Goal: Communication & Community: Connect with others

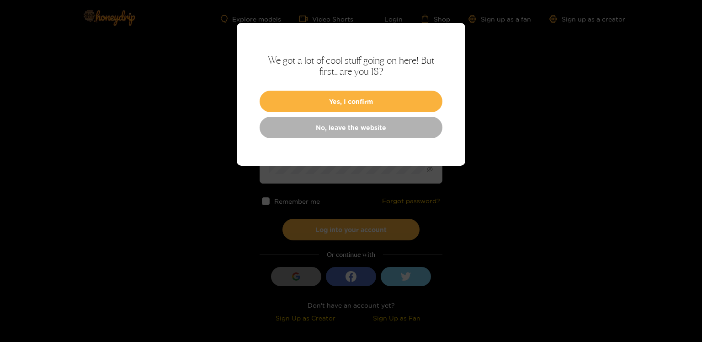
drag, startPoint x: 401, startPoint y: 98, endPoint x: 337, endPoint y: 85, distance: 65.9
click at [394, 96] on button "Yes, I confirm" at bounding box center [351, 101] width 183 height 21
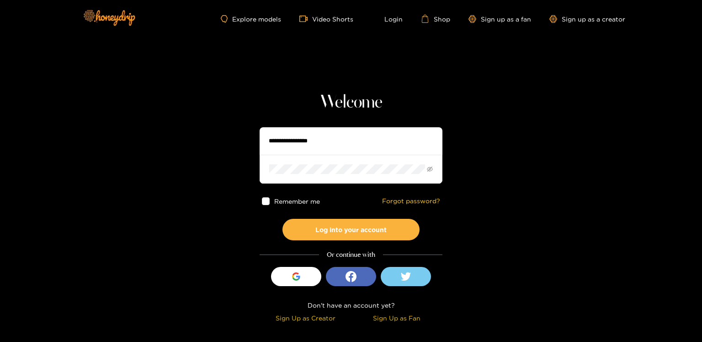
drag, startPoint x: 284, startPoint y: 143, endPoint x: 311, endPoint y: 130, distance: 29.9
click at [284, 143] on input "text" at bounding box center [351, 140] width 183 height 27
type input "**********"
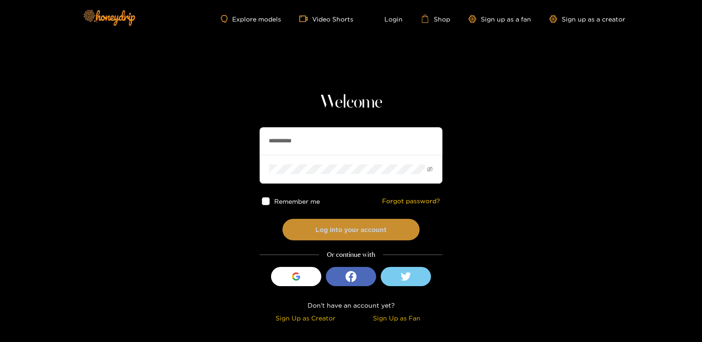
click at [353, 229] on button "Log into your account" at bounding box center [351, 229] width 137 height 21
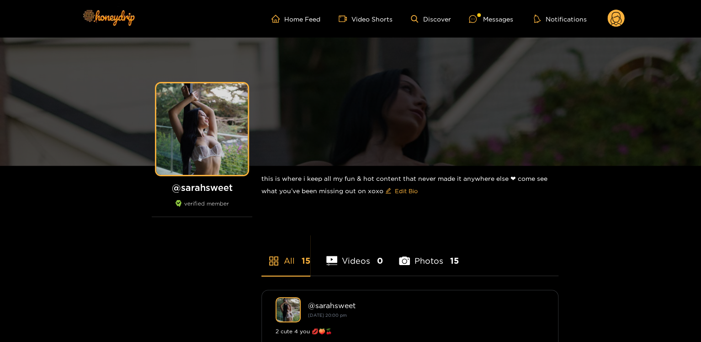
click at [494, 24] on ul "Home Feed Video Shorts Discover Messages Notifications" at bounding box center [448, 19] width 353 height 18
click at [493, 21] on div "Messages" at bounding box center [491, 19] width 44 height 11
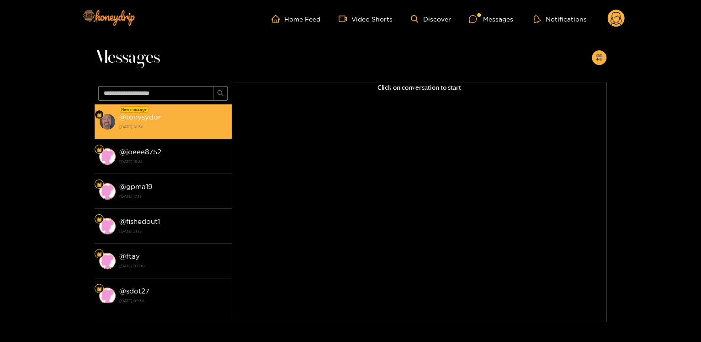
click at [169, 123] on strong "27 September 2025 10:30" at bounding box center [173, 127] width 108 height 8
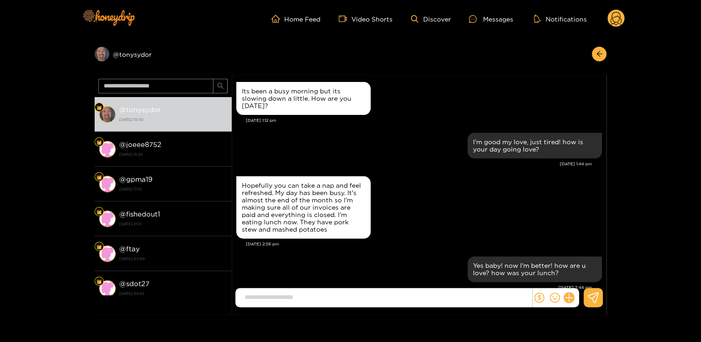
scroll to position [1094, 0]
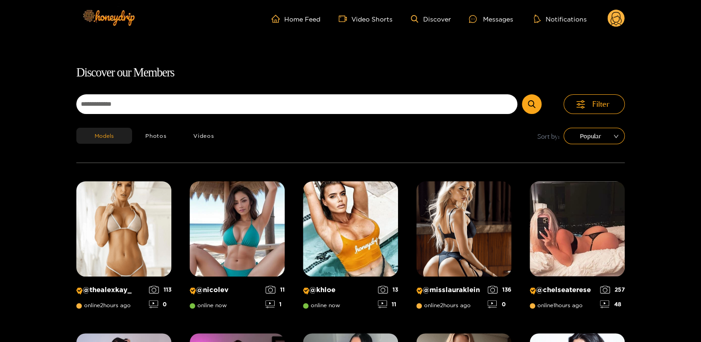
drag, startPoint x: 481, startPoint y: 24, endPoint x: 395, endPoint y: 86, distance: 106.7
click at [481, 25] on ul "Home Feed Video Shorts Discover Messages Notifications" at bounding box center [448, 19] width 353 height 18
click at [493, 24] on div "Messages" at bounding box center [491, 19] width 44 height 11
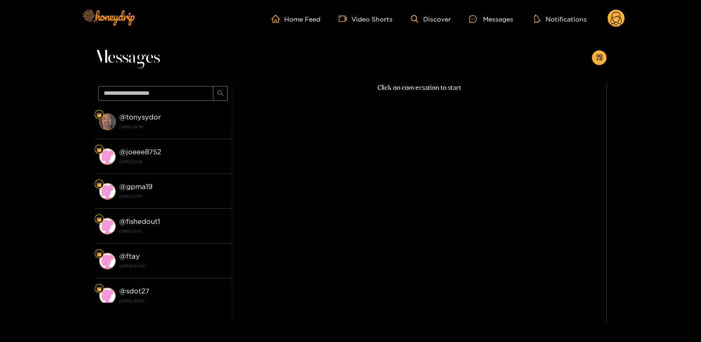
click at [179, 118] on div "@ tonysydor 27 September 2025 10:30" at bounding box center [173, 121] width 108 height 21
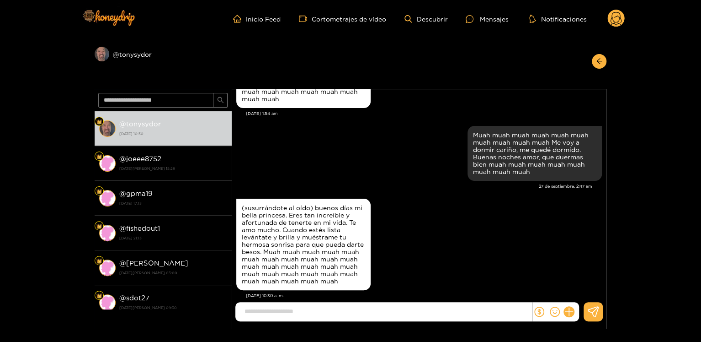
scroll to position [1145, 0]
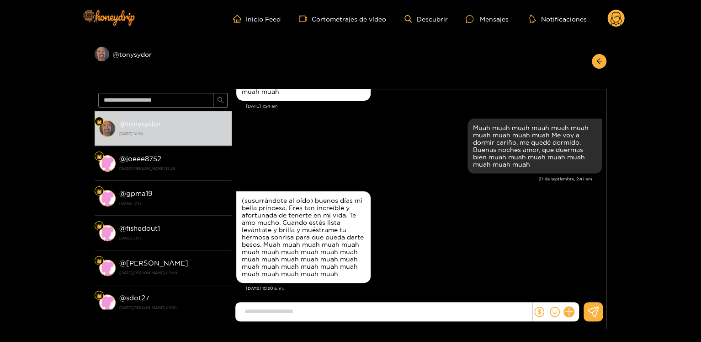
click at [253, 307] on input at bounding box center [386, 311] width 292 height 15
paste input "**********"
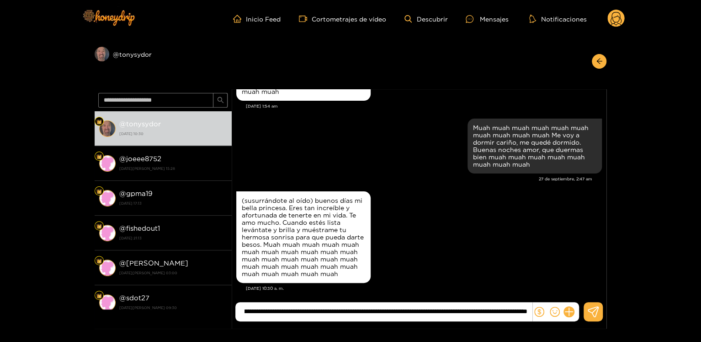
scroll to position [1184, 0]
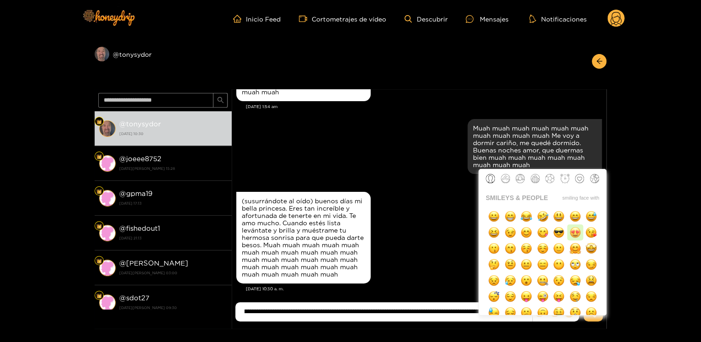
click at [576, 236] on img "button" at bounding box center [575, 231] width 11 height 11
click at [576, 235] on img "button" at bounding box center [575, 231] width 11 height 11
click at [577, 235] on img "button" at bounding box center [575, 231] width 11 height 11
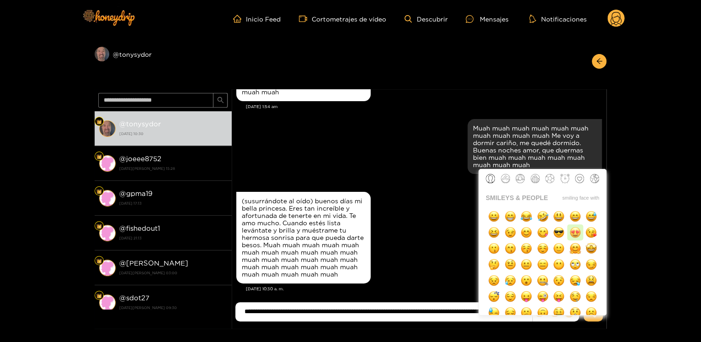
click at [577, 235] on img "button" at bounding box center [575, 231] width 11 height 11
click at [594, 234] on img "button" at bounding box center [591, 231] width 11 height 11
click at [595, 234] on img "button" at bounding box center [591, 231] width 11 height 11
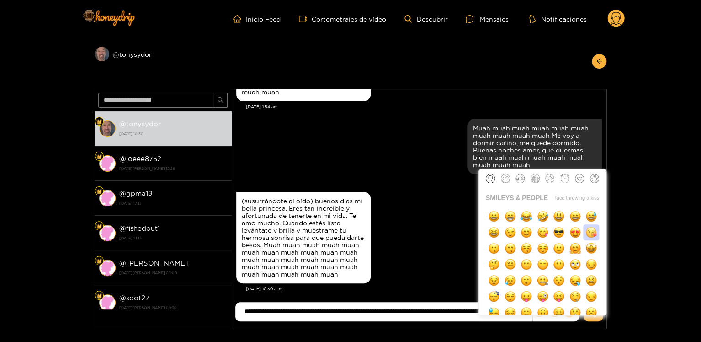
click at [595, 234] on img "button" at bounding box center [591, 231] width 11 height 11
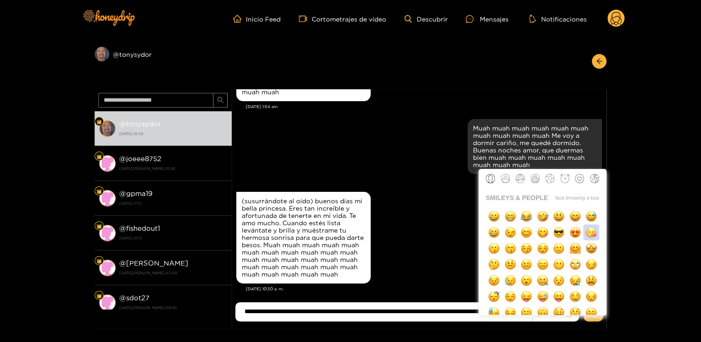
click at [595, 234] on img "button" at bounding box center [591, 231] width 11 height 11
type input "**********"
click at [583, 224] on button "button" at bounding box center [591, 232] width 16 height 16
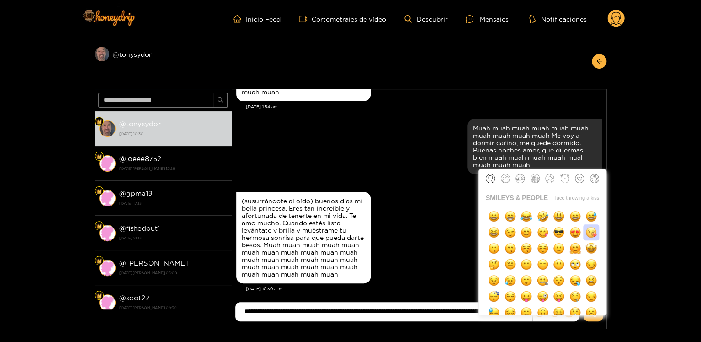
type input "**********"
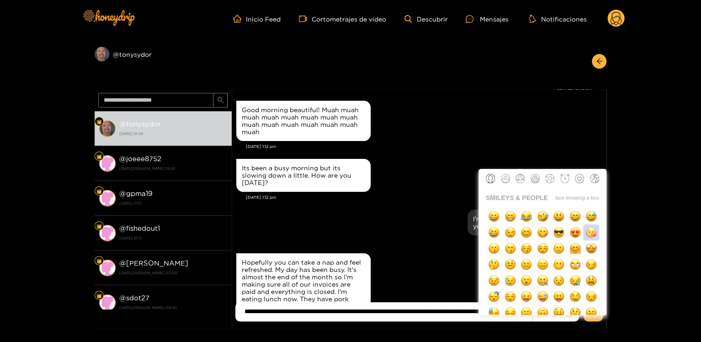
scroll to position [1130, 0]
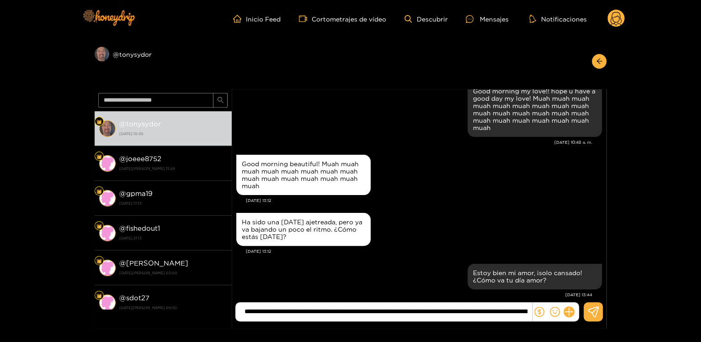
click at [363, 312] on input "**********" at bounding box center [386, 311] width 292 height 15
click at [379, 311] on input "**********" at bounding box center [386, 311] width 292 height 15
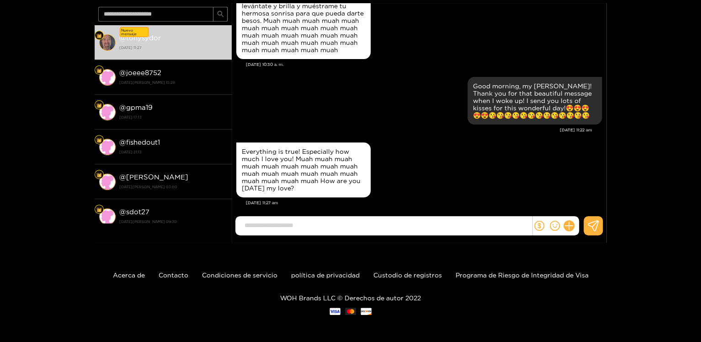
scroll to position [2522, 0]
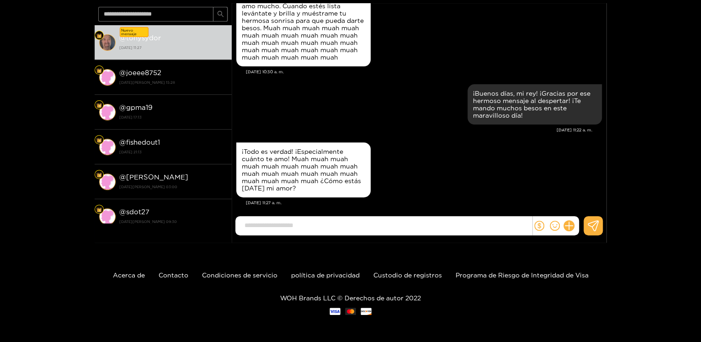
click at [276, 233] on form at bounding box center [383, 225] width 297 height 19
click at [295, 219] on input at bounding box center [386, 225] width 292 height 15
type input "*"
click at [305, 218] on input at bounding box center [386, 225] width 292 height 15
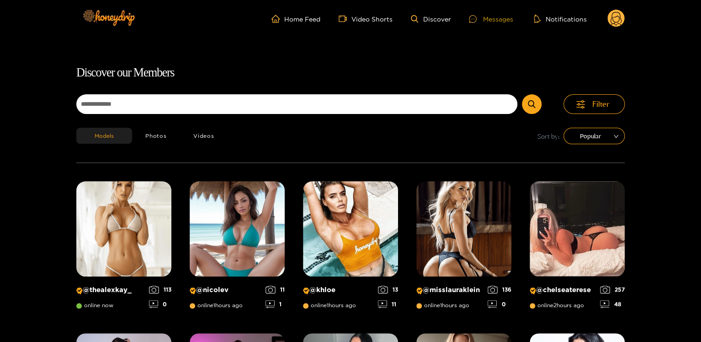
click at [472, 21] on icon at bounding box center [473, 19] width 8 height 8
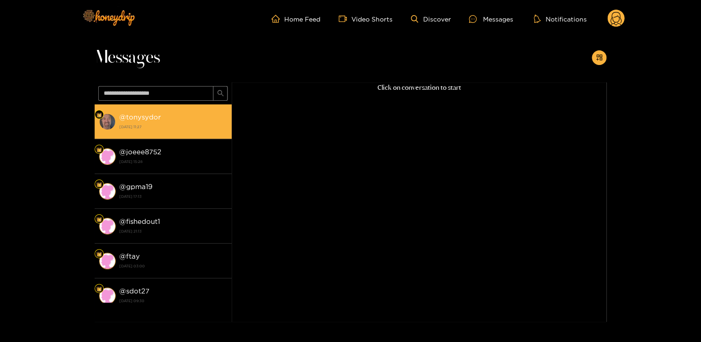
click at [164, 125] on strong "[DATE] 11:27" at bounding box center [173, 127] width 108 height 8
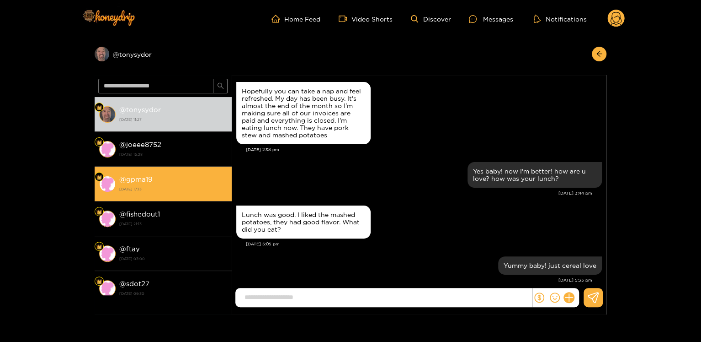
scroll to position [1138, 0]
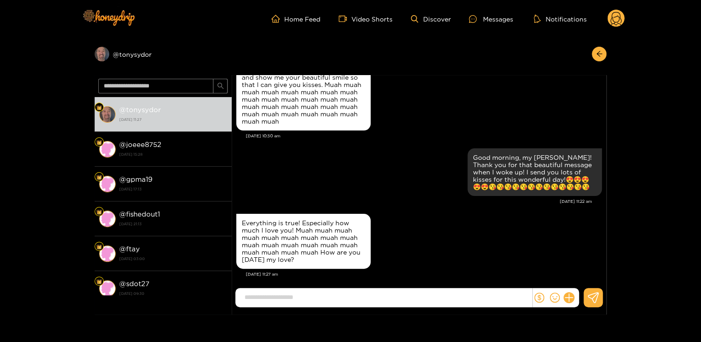
click at [5, 141] on div "Preview @ tonysydor @ tonysydor [DATE] 11:27 @ joeee8752 [DATE] 15:28 @ gpma19 …" at bounding box center [350, 175] width 701 height 277
click at [326, 301] on input at bounding box center [386, 296] width 292 height 15
paste input "**********"
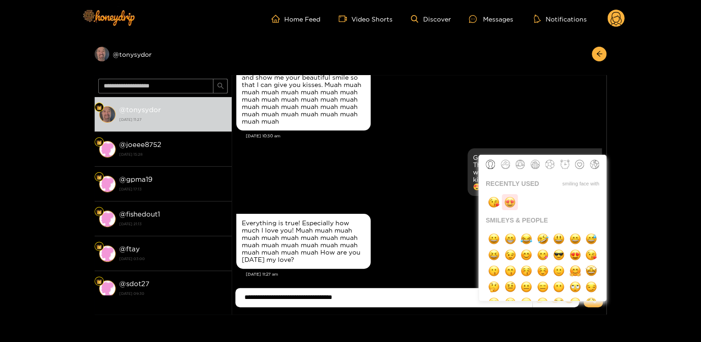
click at [503, 203] on button "button" at bounding box center [510, 202] width 16 height 16
type input "**********"
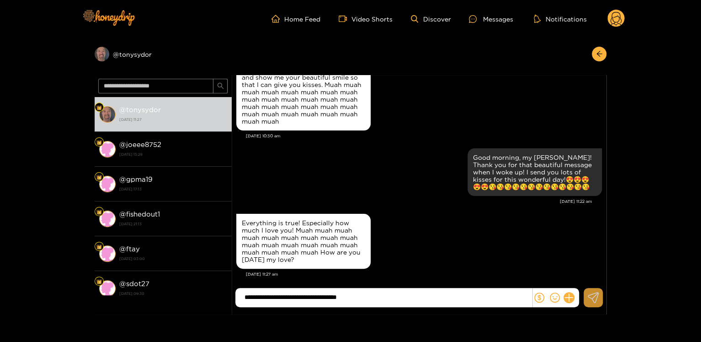
click at [587, 295] on button at bounding box center [593, 297] width 19 height 19
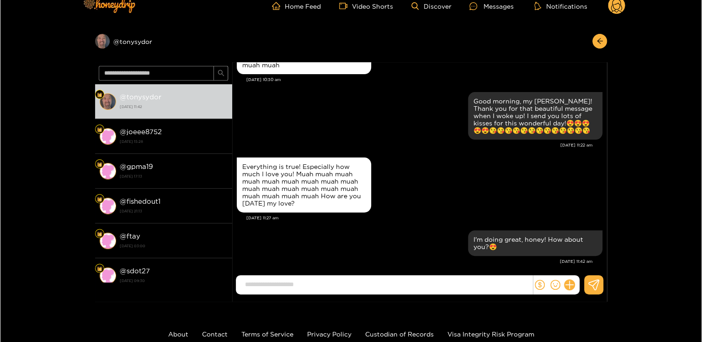
scroll to position [0, 0]
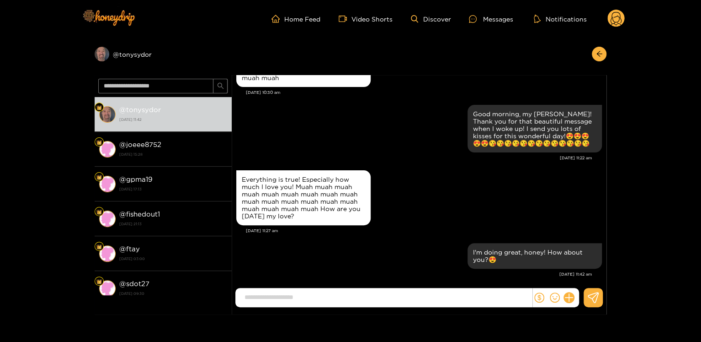
click at [618, 21] on circle at bounding box center [616, 18] width 17 height 17
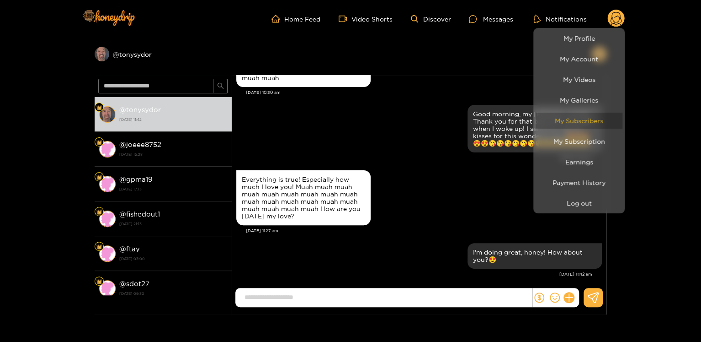
click at [595, 122] on link "My Subscribers" at bounding box center [579, 120] width 87 height 16
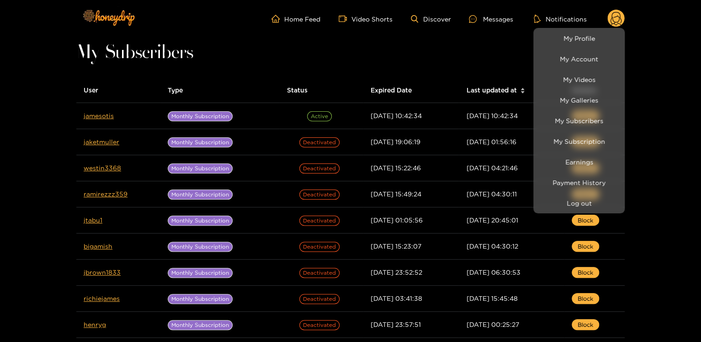
click at [0, 148] on div at bounding box center [350, 171] width 701 height 342
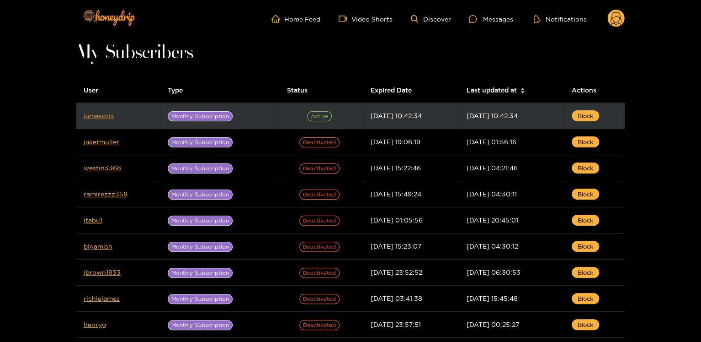
click at [108, 117] on link "jamesotis" at bounding box center [99, 115] width 30 height 7
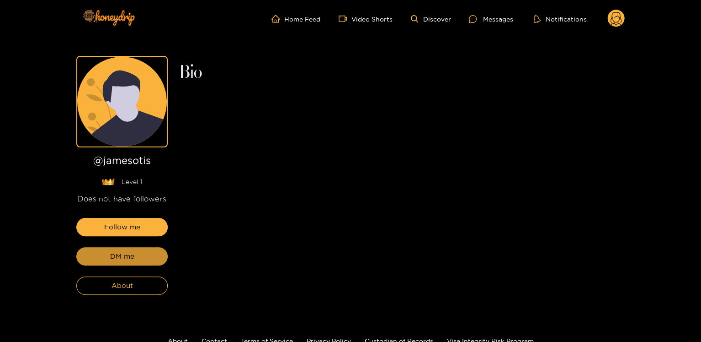
click at [155, 264] on button "DM me" at bounding box center [121, 256] width 91 height 18
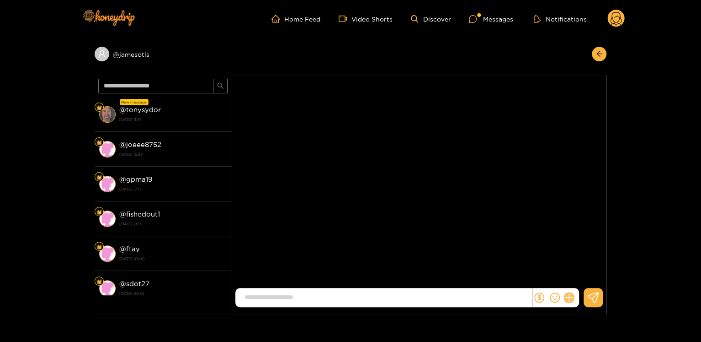
click at [572, 301] on button at bounding box center [570, 297] width 16 height 16
click at [579, 268] on button at bounding box center [586, 275] width 32 height 21
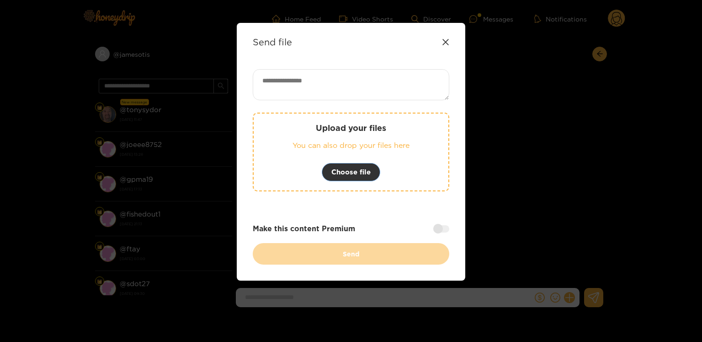
click at [342, 165] on button "Choose file" at bounding box center [351, 172] width 59 height 18
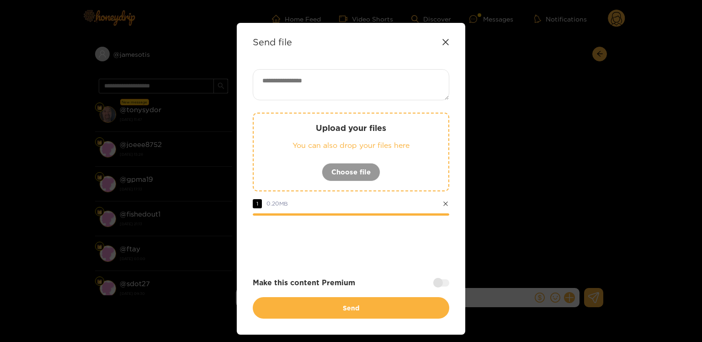
click at [453, 285] on div "Send file Upload your files You can also drop your files here Choose file 1 0.2…" at bounding box center [351, 178] width 229 height 311
click at [440, 283] on div at bounding box center [441, 282] width 16 height 7
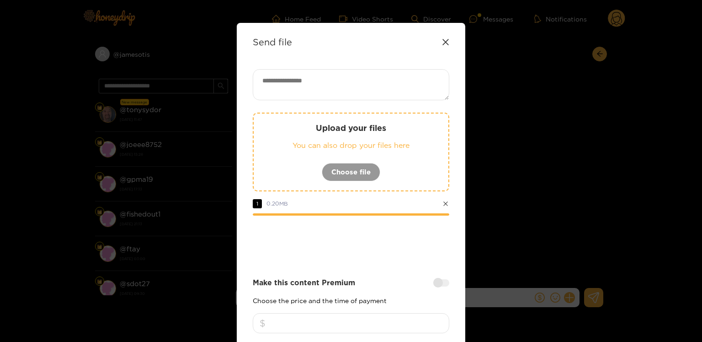
click at [385, 315] on input "number" at bounding box center [351, 323] width 197 height 20
type input "*"
click at [314, 89] on textarea at bounding box center [351, 84] width 197 height 31
click at [313, 88] on textarea at bounding box center [351, 84] width 197 height 31
click at [335, 86] on textarea at bounding box center [351, 84] width 197 height 31
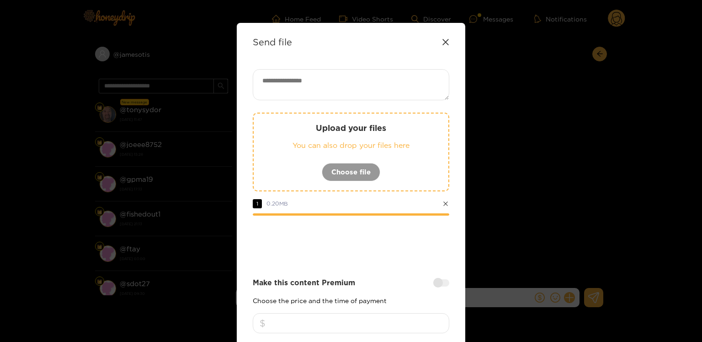
paste textarea "**********"
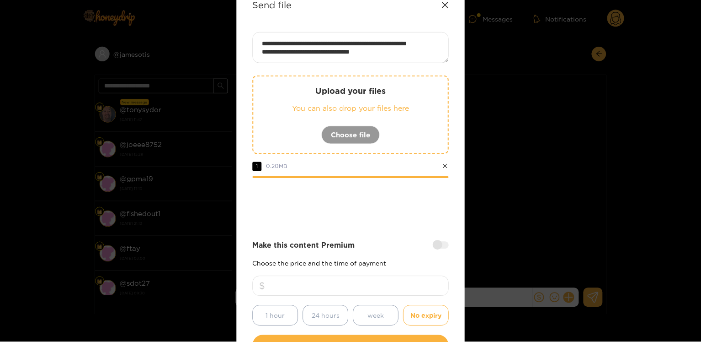
scroll to position [102, 0]
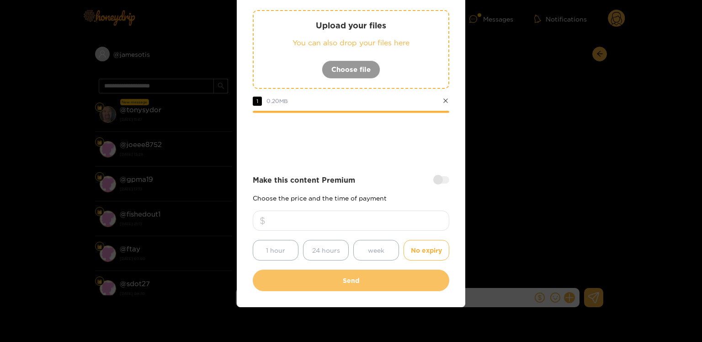
type textarea "**********"
click at [358, 273] on button "Send" at bounding box center [351, 279] width 197 height 21
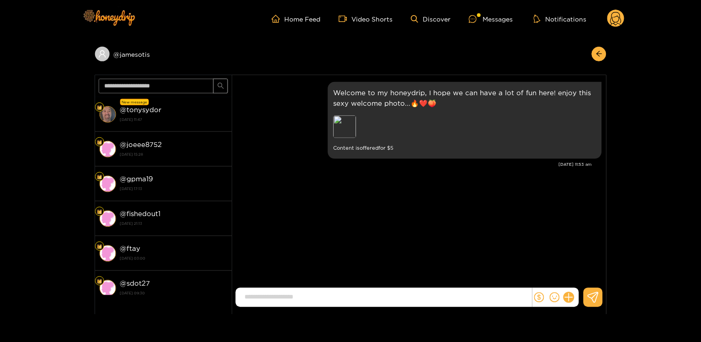
scroll to position [0, 0]
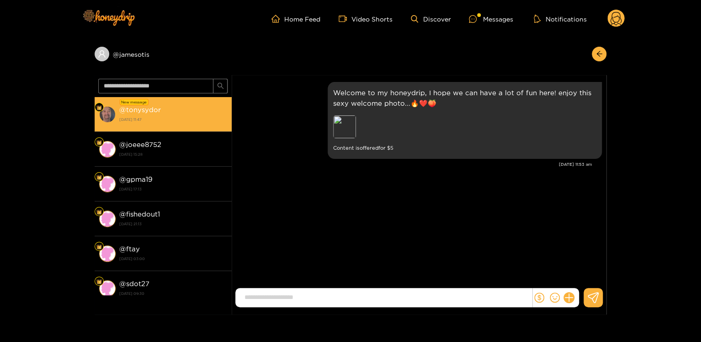
click at [137, 114] on div "@ tonysydor [DATE] 11:47" at bounding box center [173, 114] width 108 height 21
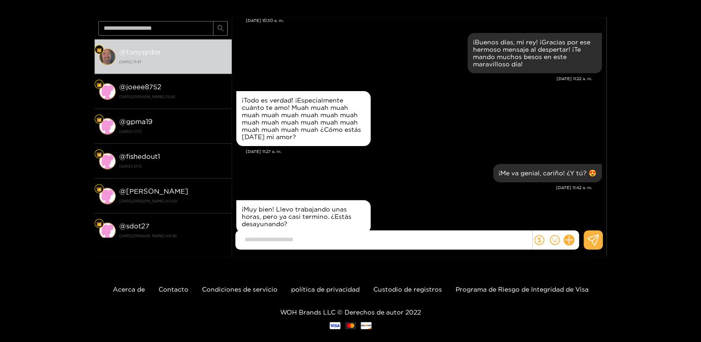
scroll to position [1130, 0]
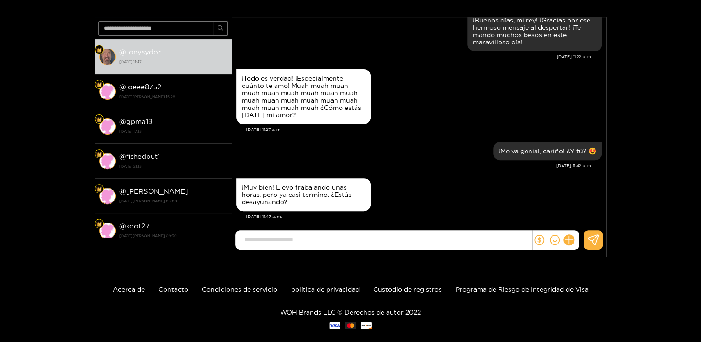
click at [289, 238] on input at bounding box center [386, 239] width 292 height 15
paste input "**********"
type input "**********"
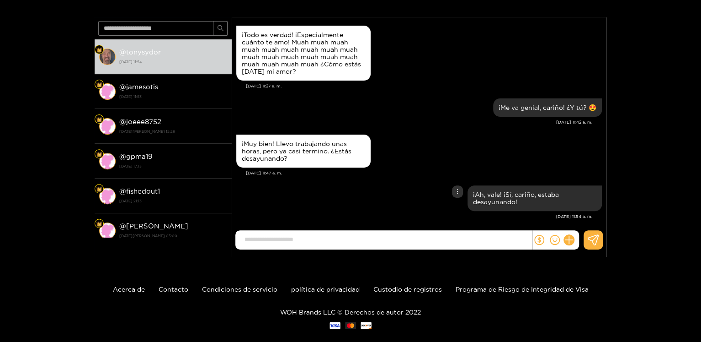
paste input "**********"
type input "**********"
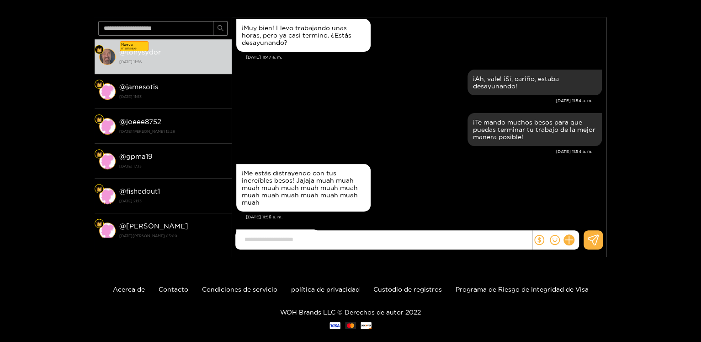
scroll to position [1326, 0]
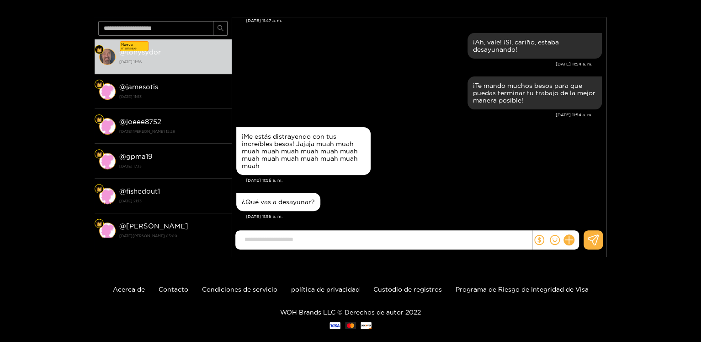
click at [251, 193] on div "¿Qué vas a desayunar?" at bounding box center [278, 202] width 84 height 18
